Goal: Task Accomplishment & Management: Manage account settings

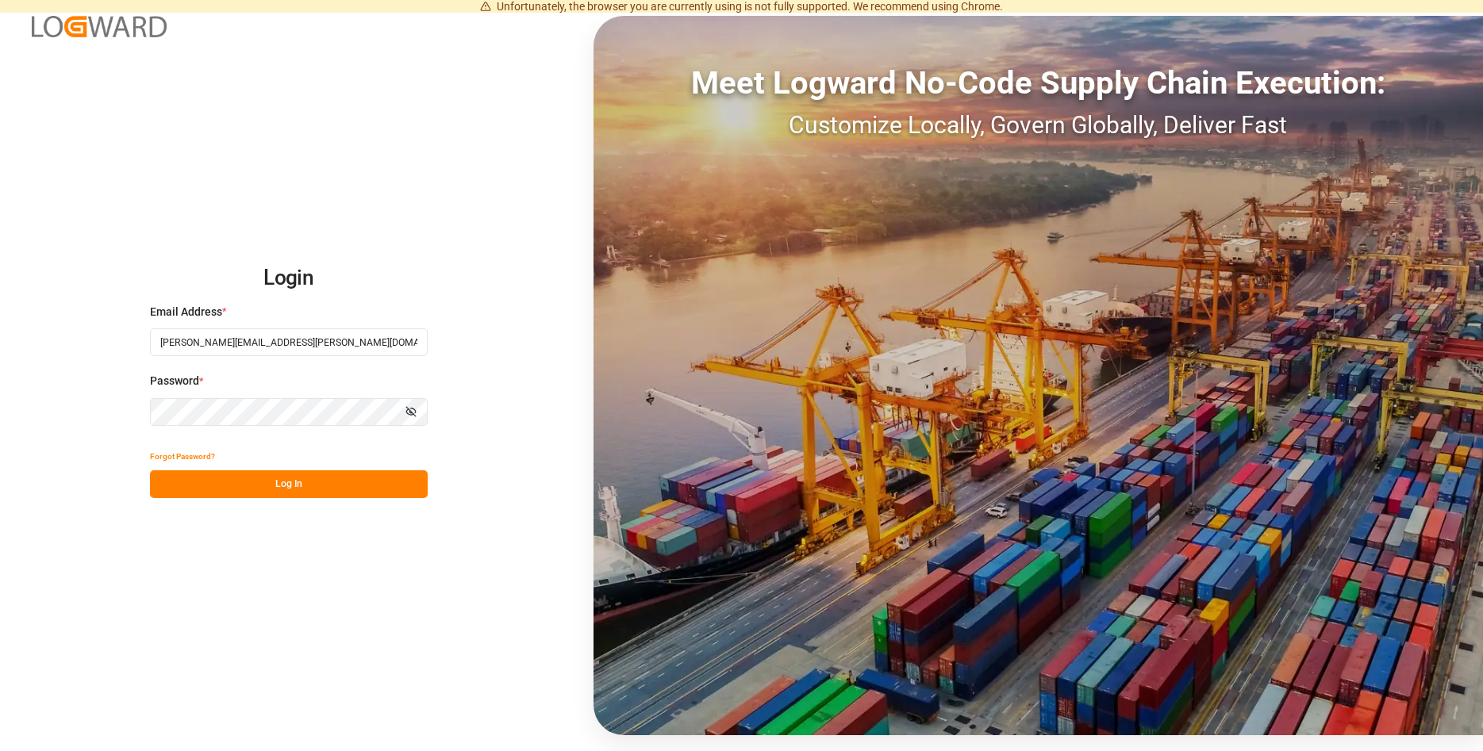
click at [298, 494] on button "Log In" at bounding box center [289, 485] width 278 height 28
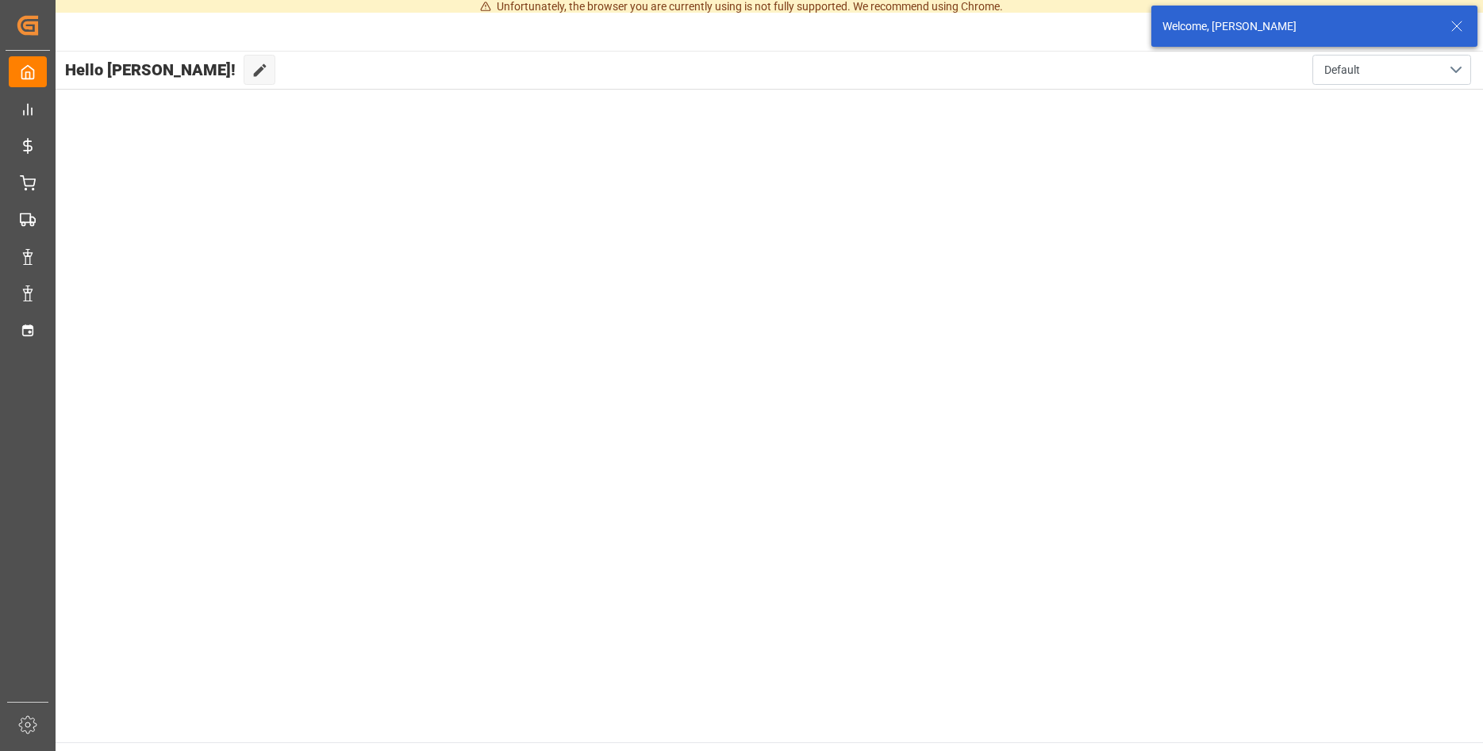
click at [1453, 21] on icon at bounding box center [1456, 26] width 19 height 19
